Goal: Task Accomplishment & Management: Use online tool/utility

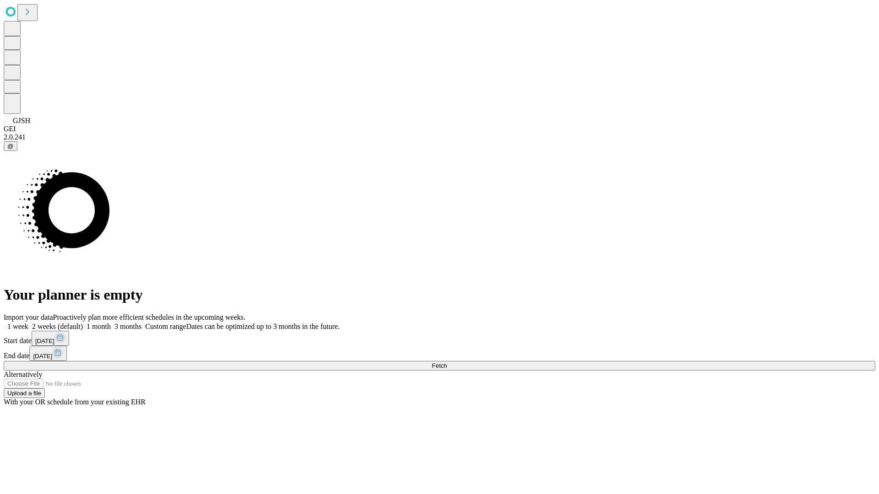
click at [447, 362] on span "Fetch" at bounding box center [439, 365] width 15 height 7
